Goal: Navigation & Orientation: Find specific page/section

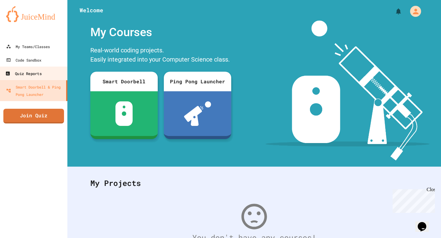
click at [34, 71] on div "Quiz Reports" at bounding box center [23, 74] width 36 height 8
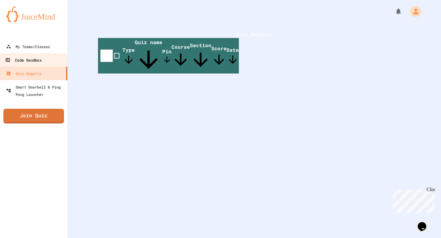
click at [47, 57] on link "Code Sandbox" at bounding box center [34, 60] width 70 height 14
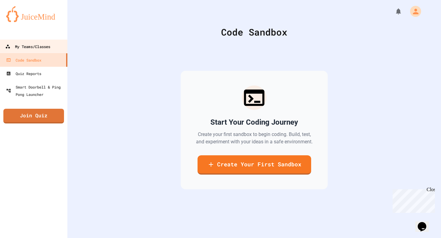
click at [48, 45] on div "My Teams/Classes" at bounding box center [27, 47] width 45 height 8
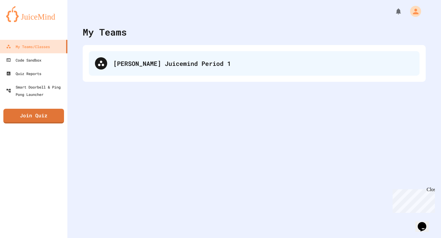
click at [157, 67] on div "[PERSON_NAME] Juicemind Period 1" at bounding box center [263, 63] width 300 height 9
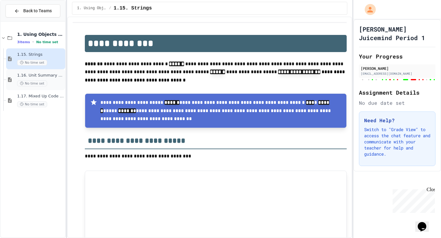
click at [36, 84] on span "No time set" at bounding box center [32, 84] width 30 height 6
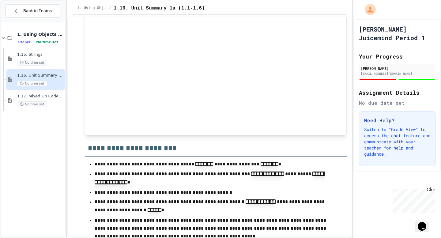
scroll to position [1071, 0]
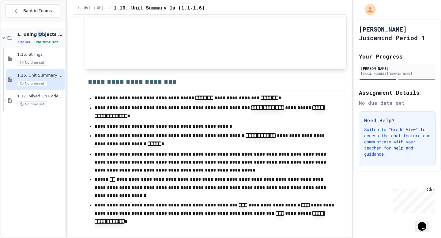
click at [36, 33] on span "1. Using Objects and Methods" at bounding box center [40, 35] width 47 height 6
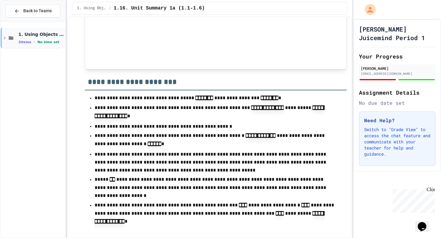
click at [35, 36] on span "1. Using Objects and Methods" at bounding box center [41, 35] width 46 height 6
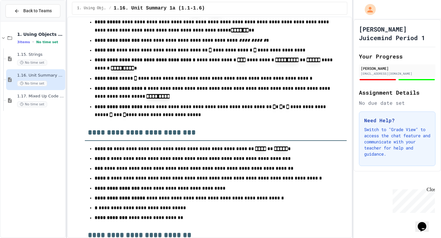
scroll to position [0, 0]
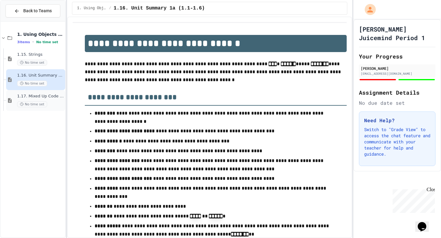
click at [34, 100] on div "1.17. Mixed Up Code Practice 1.1-1.6 No time set" at bounding box center [40, 100] width 47 height 13
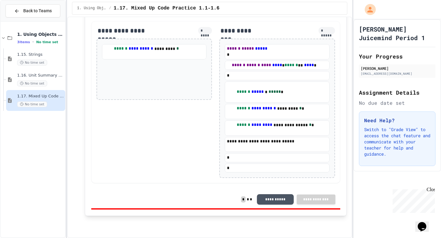
scroll to position [3286, 0]
